Goal: Transaction & Acquisition: Purchase product/service

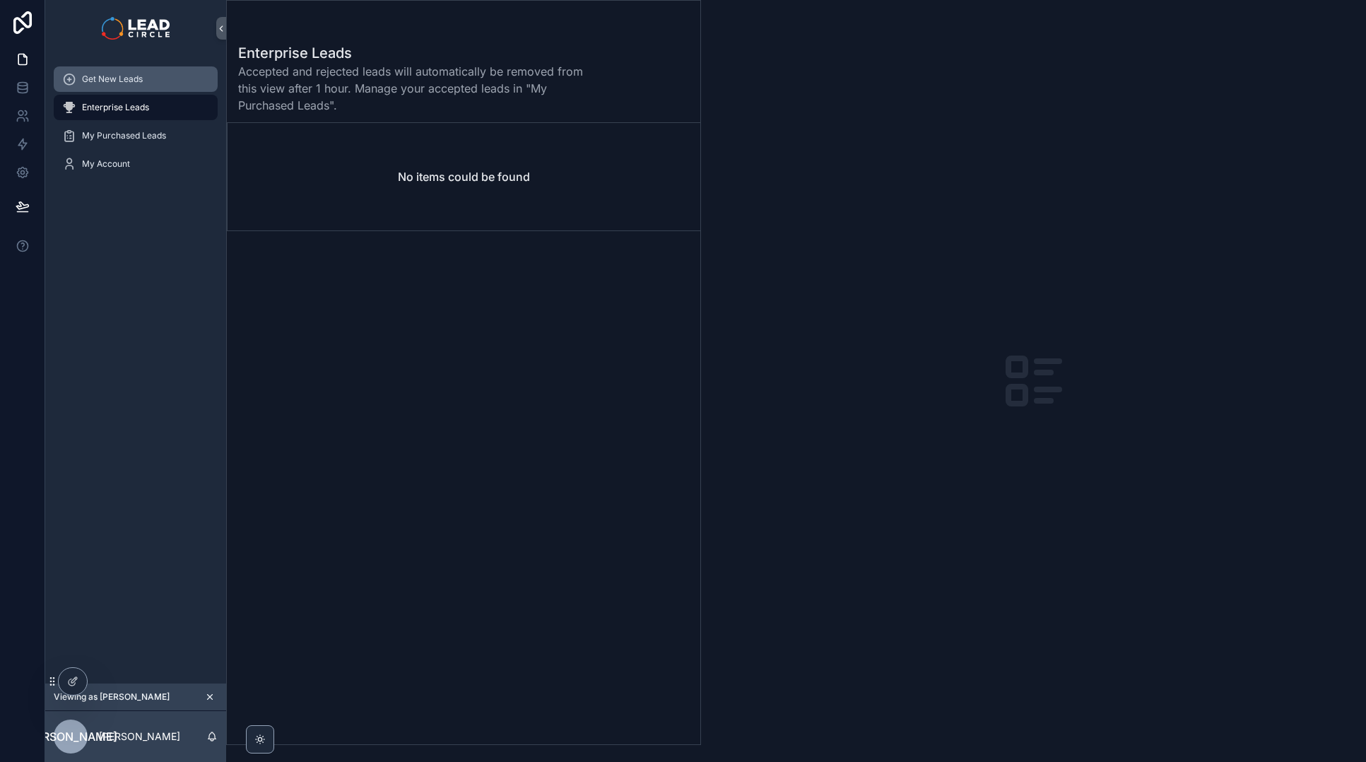
click at [136, 86] on div "Get New Leads" at bounding box center [135, 79] width 147 height 23
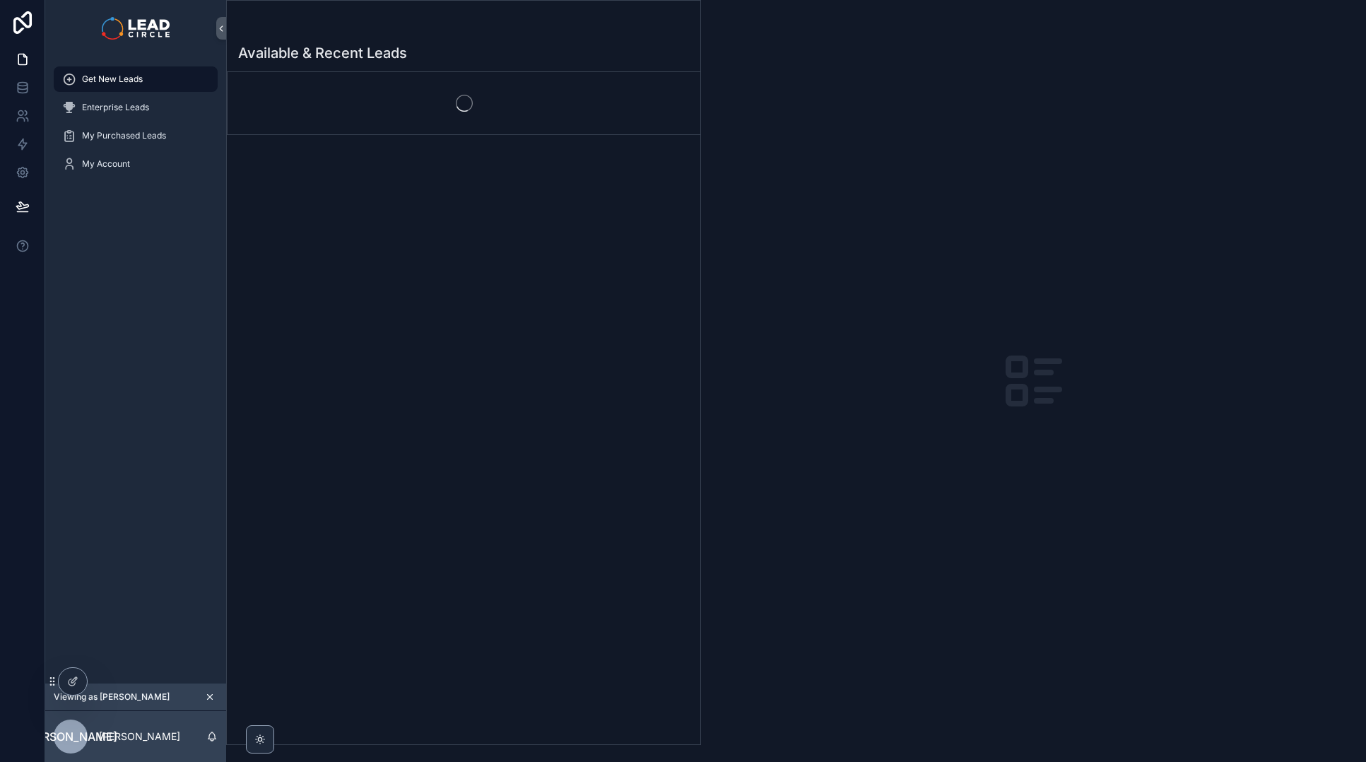
click at [212, 690] on button "scrollable content" at bounding box center [210, 697] width 16 height 16
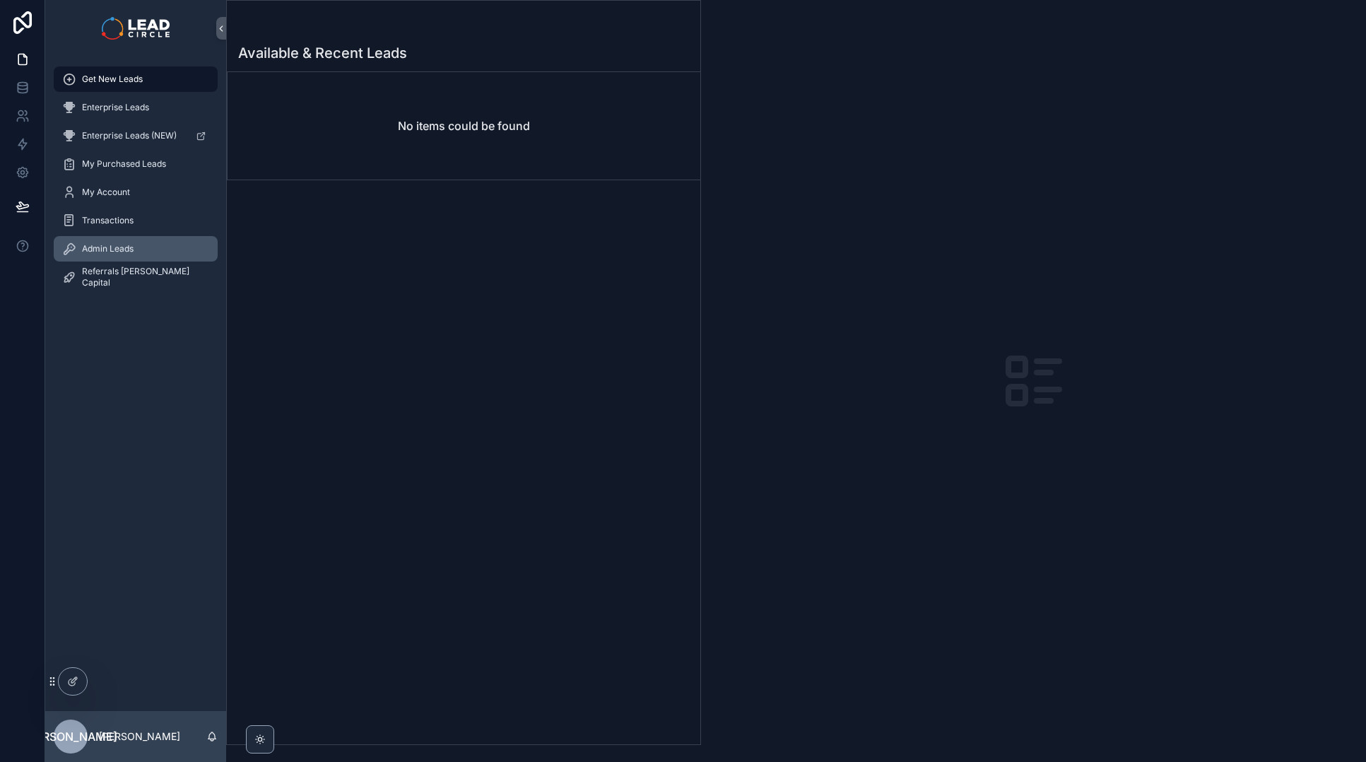
click at [152, 239] on div "Admin Leads" at bounding box center [135, 248] width 147 height 23
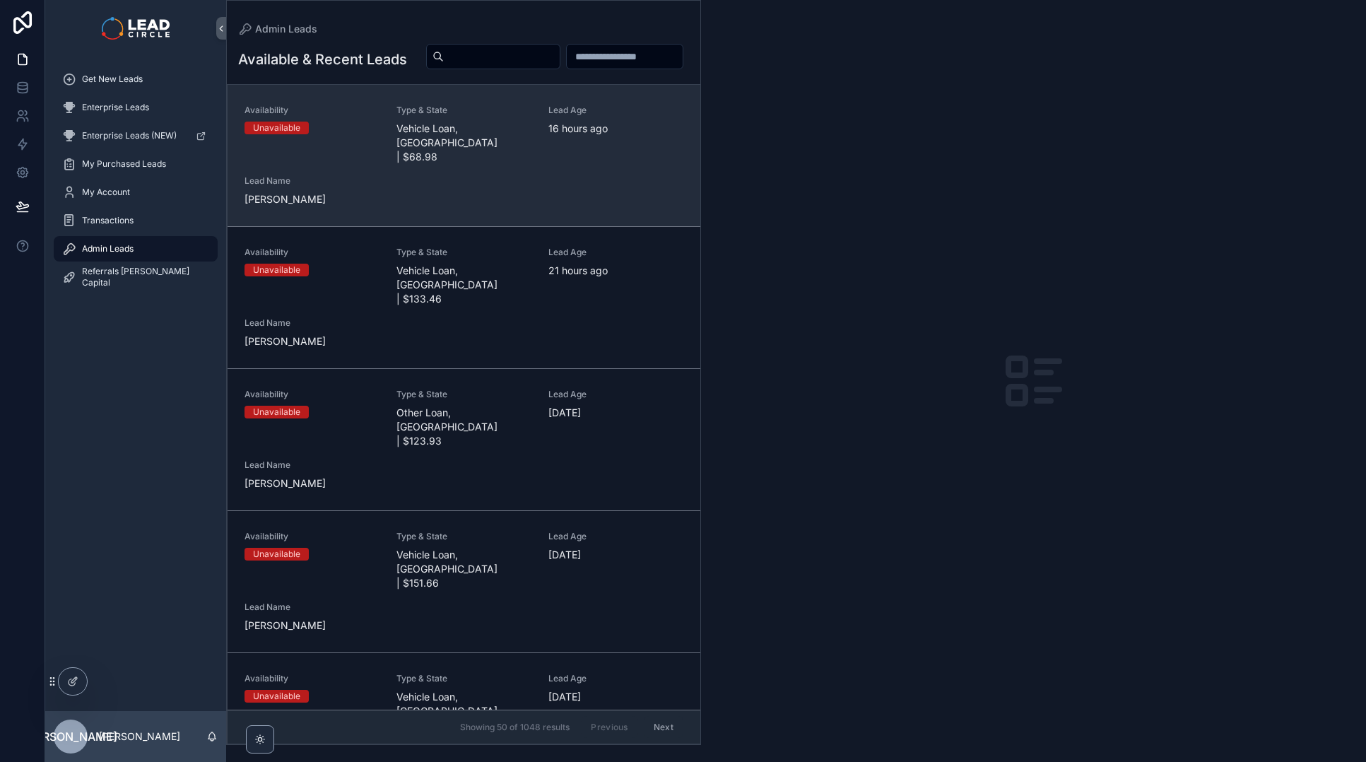
click at [520, 151] on div "Type & State Vehicle Loan, [GEOGRAPHIC_DATA] | $68.98" at bounding box center [463, 134] width 135 height 59
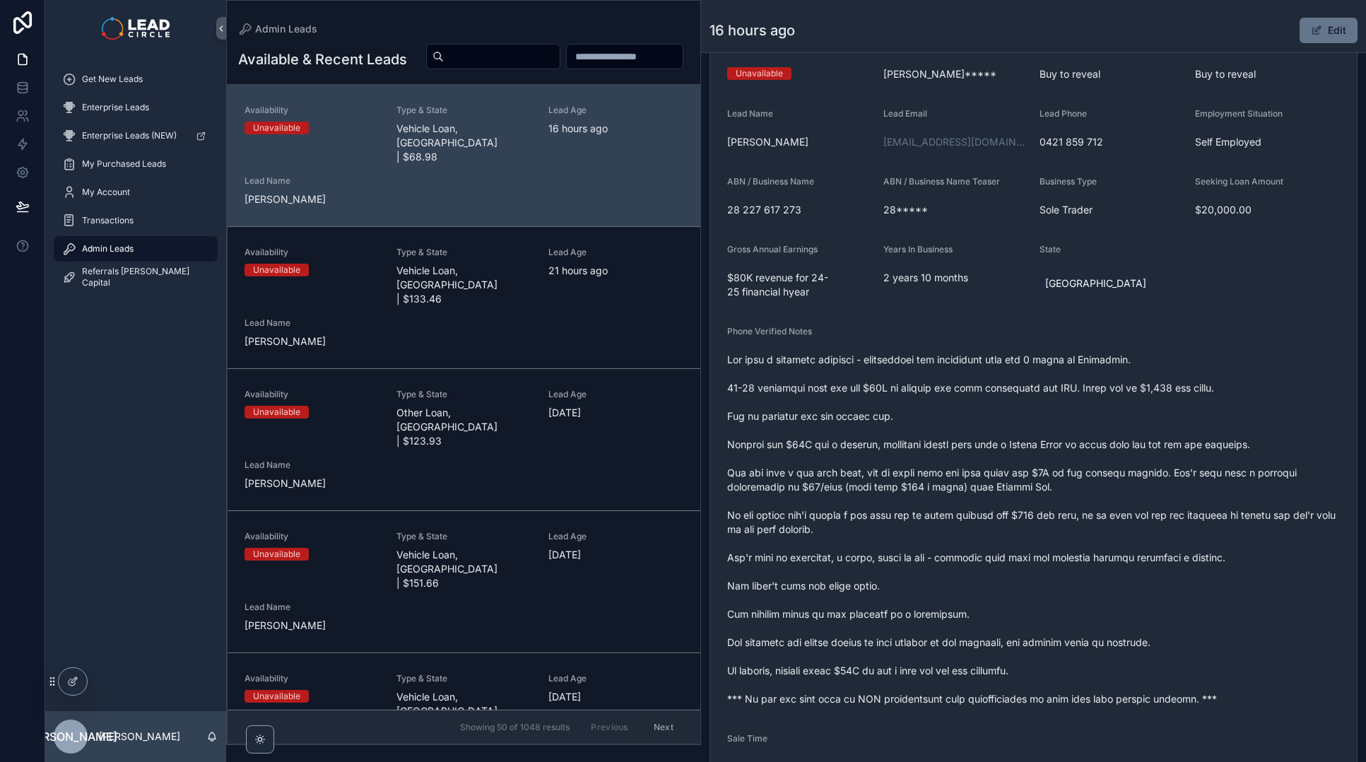
scroll to position [133, 0]
click at [991, 702] on span "scrollable content" at bounding box center [1033, 529] width 613 height 353
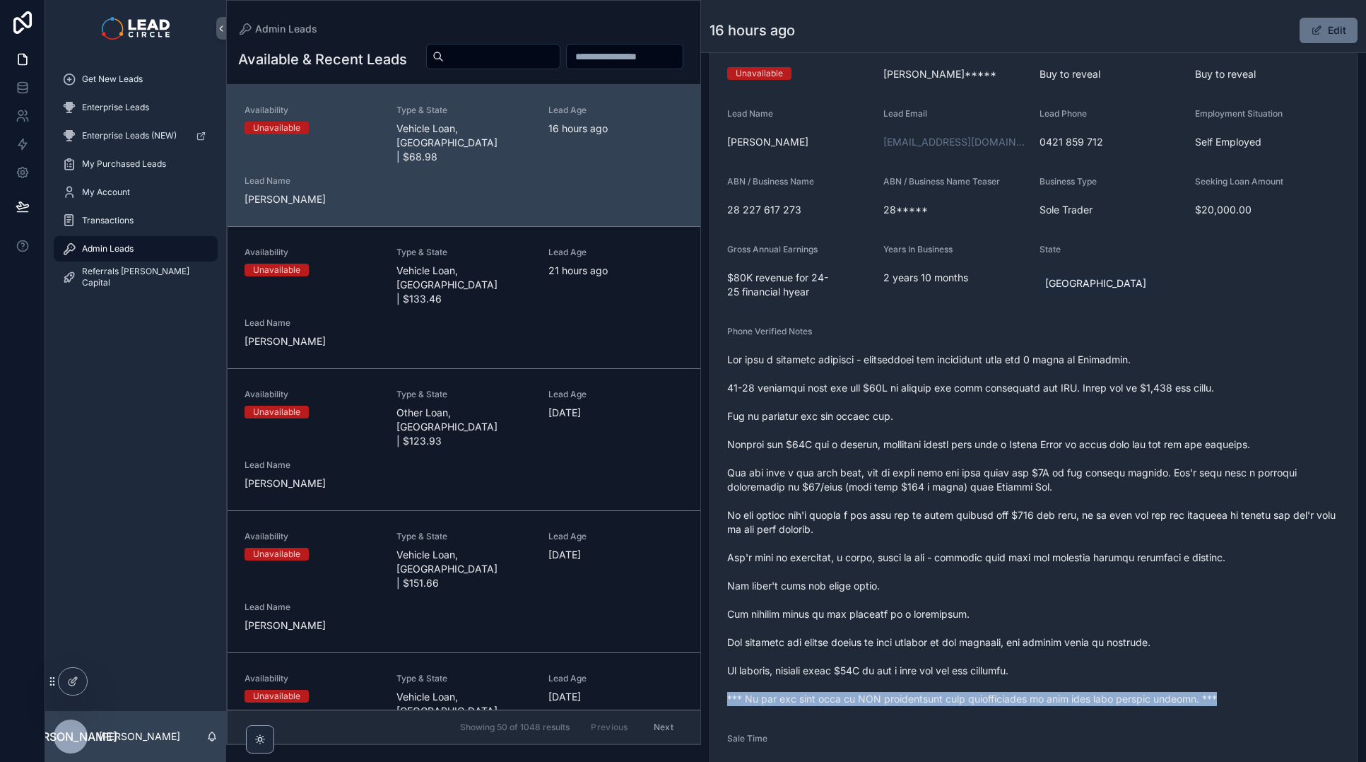
click at [991, 702] on span "scrollable content" at bounding box center [1033, 529] width 613 height 353
copy span "*** If you buy this lead an SMS introduction will automatically be sent with yo…"
